Goal: Task Accomplishment & Management: Manage account settings

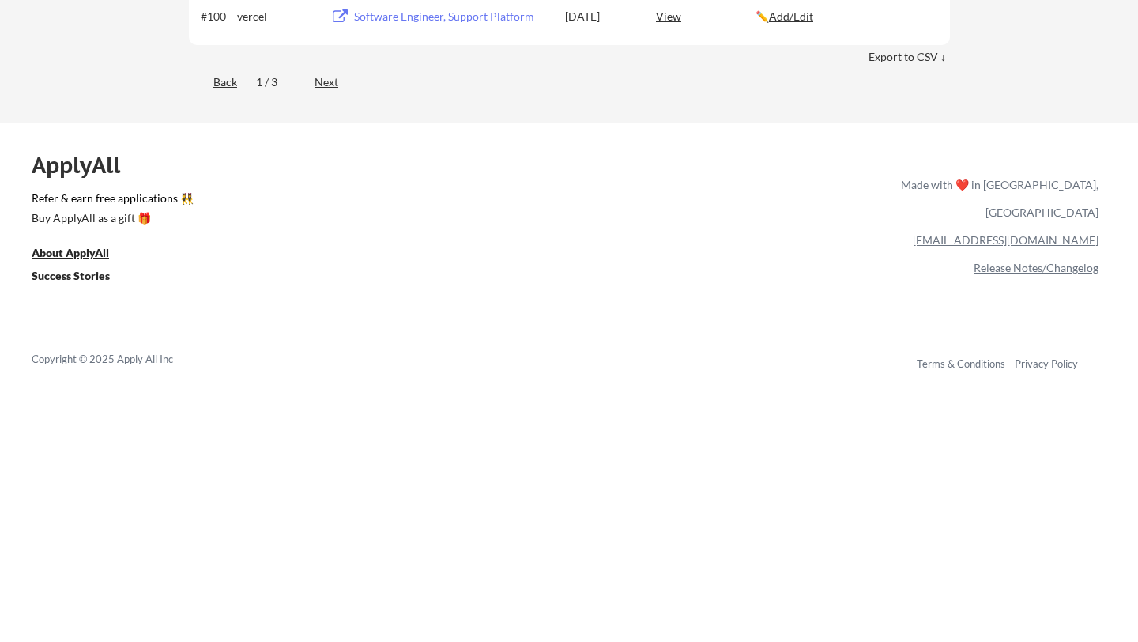
scroll to position [6406, 0]
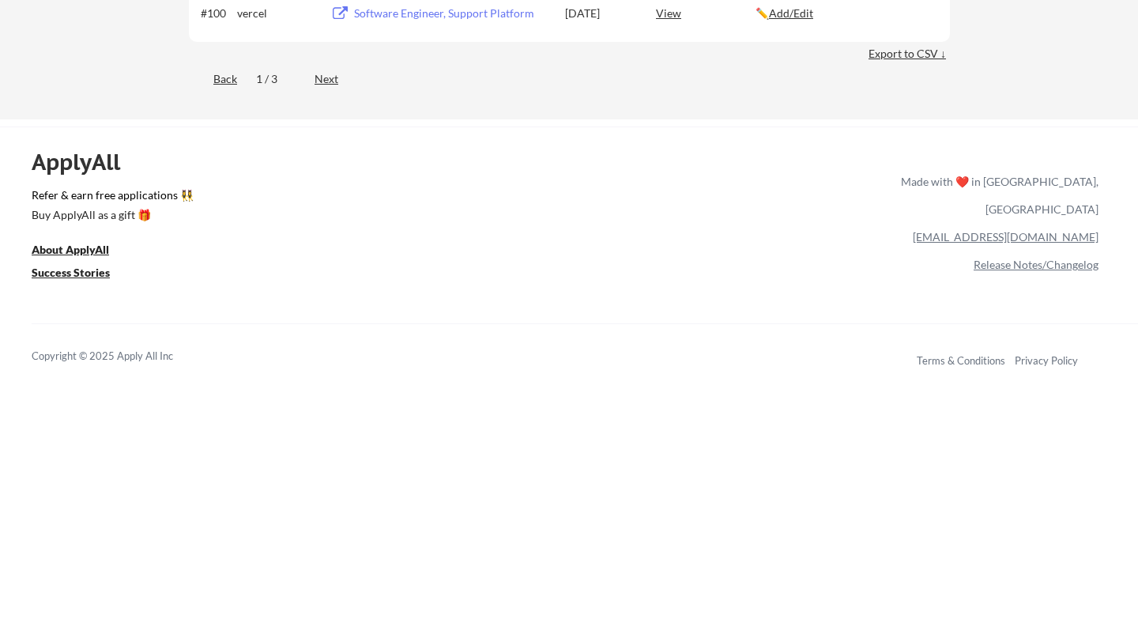
click at [326, 87] on div "Next" at bounding box center [336, 79] width 42 height 17
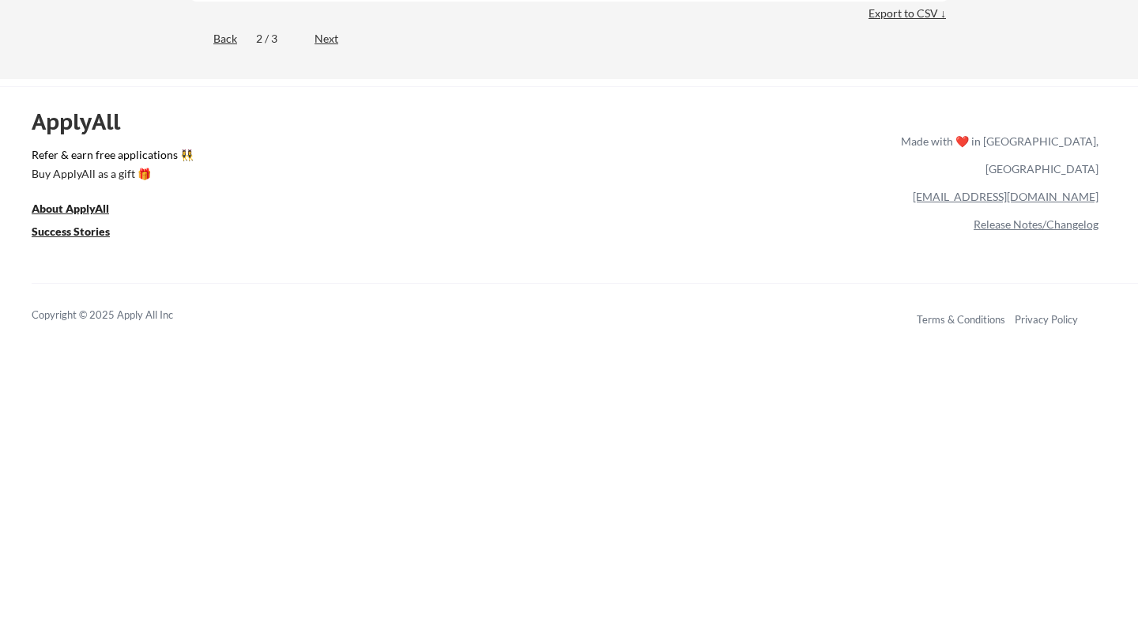
click at [319, 36] on div "Next" at bounding box center [336, 39] width 42 height 16
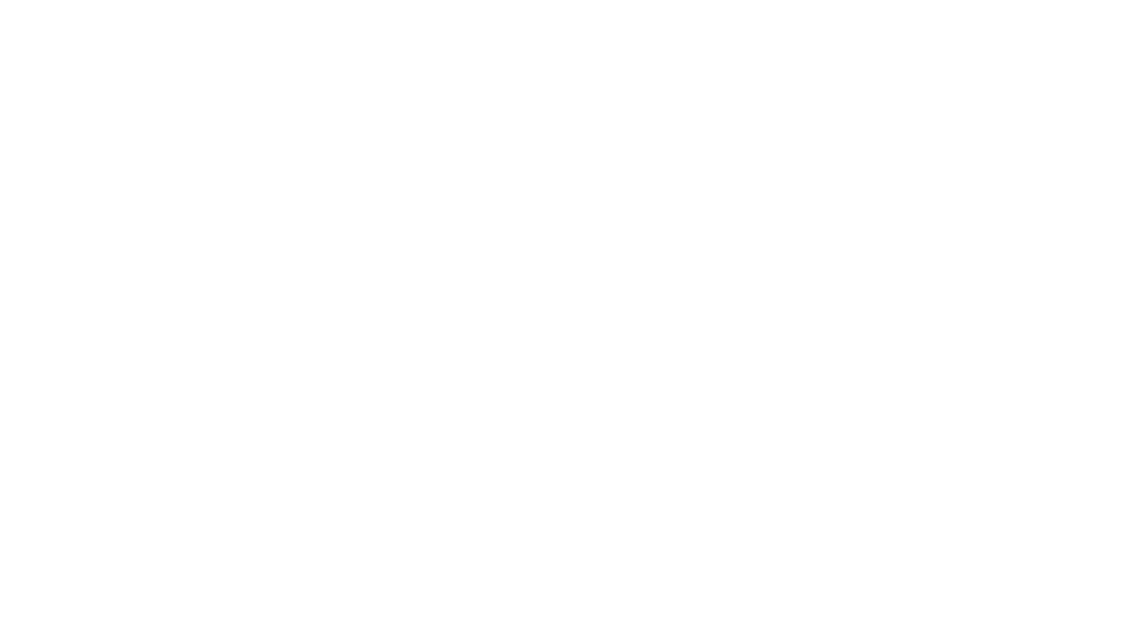
scroll to position [1030, 0]
